Goal: Information Seeking & Learning: Understand process/instructions

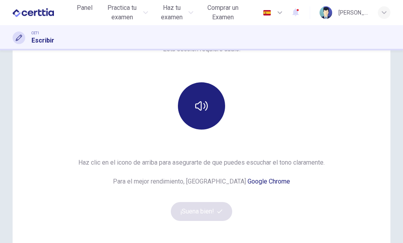
scroll to position [72, 0]
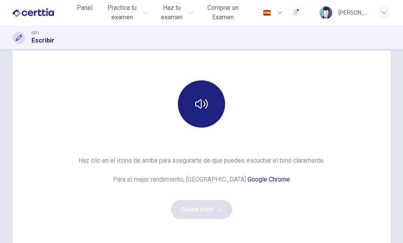
drag, startPoint x: 394, startPoint y: 132, endPoint x: 403, endPoint y: 64, distance: 68.8
click at [403, 64] on div "Esta sección requiere audio. Haz clic en el icono de arriba para asegurarte de …" at bounding box center [201, 146] width 403 height 193
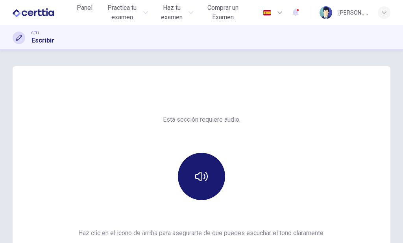
click at [197, 179] on icon "button" at bounding box center [201, 176] width 13 height 13
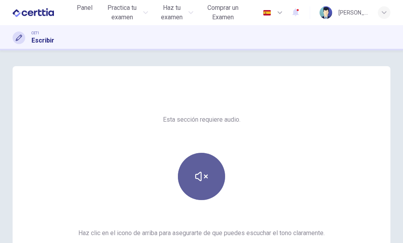
click at [197, 179] on icon "button" at bounding box center [201, 176] width 13 height 13
click at [217, 192] on button "button" at bounding box center [201, 176] width 47 height 47
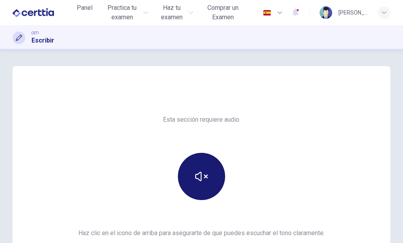
click at [212, 182] on button "button" at bounding box center [201, 176] width 47 height 47
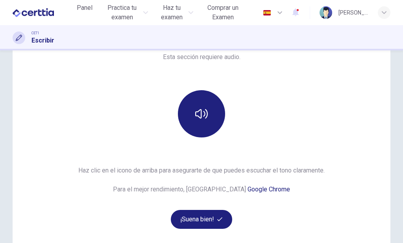
scroll to position [69, 0]
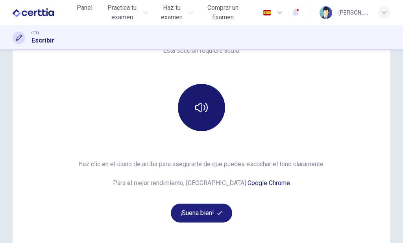
click at [189, 111] on button "button" at bounding box center [201, 107] width 47 height 47
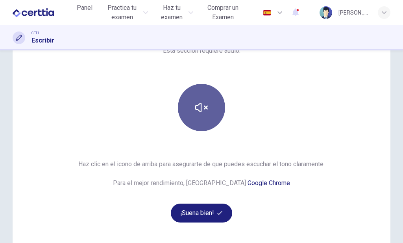
click at [189, 111] on button "button" at bounding box center [201, 107] width 47 height 47
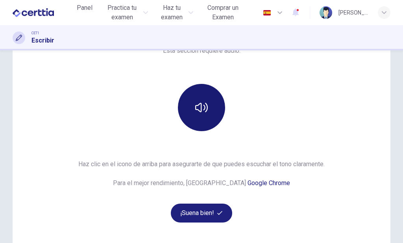
click at [202, 113] on icon "button" at bounding box center [201, 107] width 13 height 13
click at [204, 112] on icon "button" at bounding box center [201, 107] width 13 height 9
click at [207, 110] on button "button" at bounding box center [201, 107] width 47 height 47
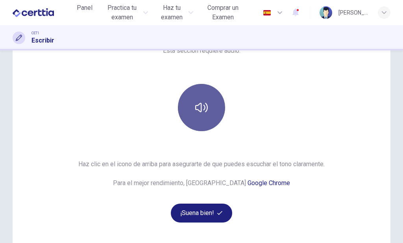
click at [207, 110] on button "button" at bounding box center [201, 107] width 47 height 47
click at [208, 110] on button "button" at bounding box center [201, 107] width 47 height 47
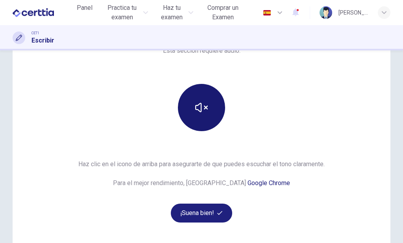
click at [208, 110] on button "button" at bounding box center [201, 107] width 47 height 47
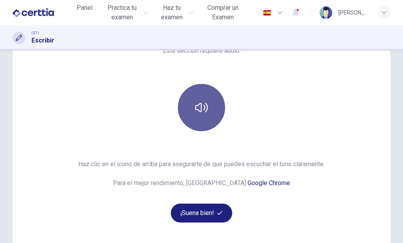
click at [208, 110] on button "button" at bounding box center [201, 107] width 47 height 47
click at [209, 110] on button "button" at bounding box center [201, 107] width 47 height 47
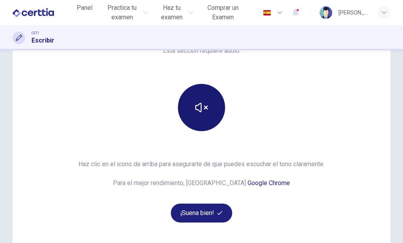
click at [210, 110] on button "button" at bounding box center [201, 107] width 47 height 47
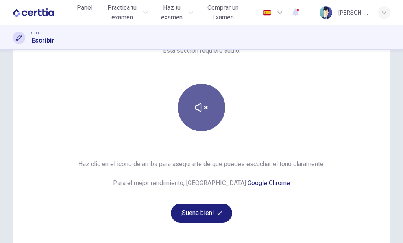
click at [210, 110] on button "button" at bounding box center [201, 107] width 47 height 47
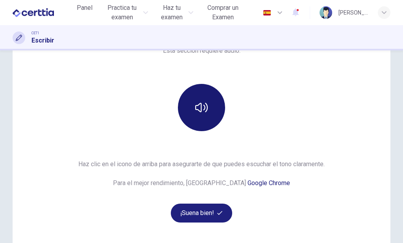
click at [210, 110] on button "button" at bounding box center [201, 107] width 47 height 47
click at [209, 114] on button "button" at bounding box center [201, 107] width 47 height 47
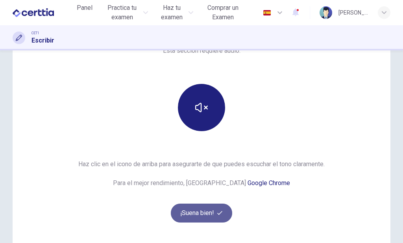
click at [210, 212] on button "¡Suena bien!" at bounding box center [201, 213] width 61 height 19
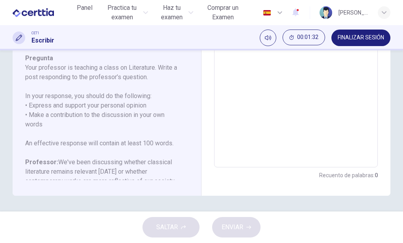
scroll to position [6, 0]
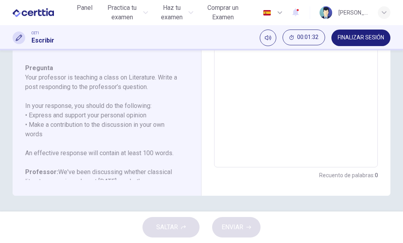
drag, startPoint x: 182, startPoint y: 77, endPoint x: 182, endPoint y: 52, distance: 25.2
click at [182, 52] on div "Pregunta 1 Tipo de pregunta : Writing for an Academic Discussion Instrucciones …" at bounding box center [110, 36] width 170 height 288
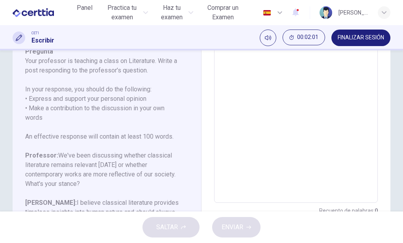
scroll to position [160, 0]
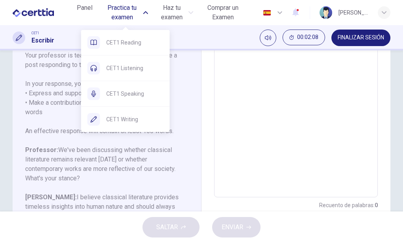
click at [117, 11] on span "Practica tu examen" at bounding box center [122, 12] width 37 height 19
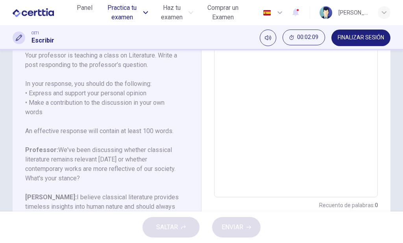
click at [117, 11] on span "Practica tu examen" at bounding box center [122, 12] width 37 height 19
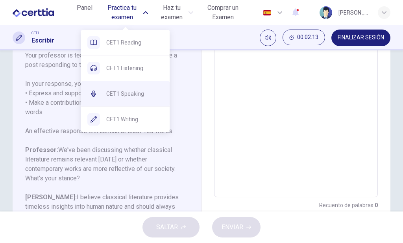
click at [137, 94] on span "CET1 Speaking" at bounding box center [134, 93] width 57 height 9
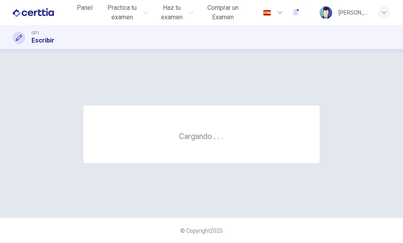
scroll to position [0, 0]
